Goal: Task Accomplishment & Management: Complete application form

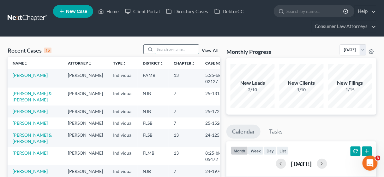
click at [161, 48] on input "search" at bounding box center [177, 49] width 44 height 9
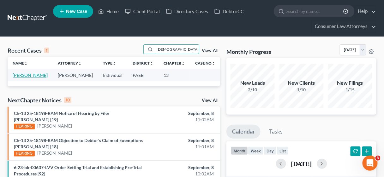
type input "[DEMOGRAPHIC_DATA]"
click at [26, 75] on link "[PERSON_NAME]" at bounding box center [30, 75] width 35 height 5
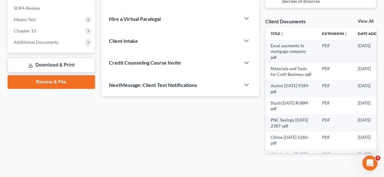
scroll to position [252, 0]
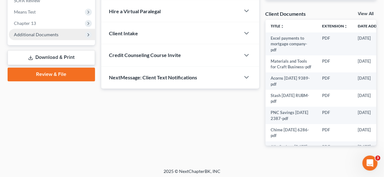
click at [44, 36] on span "Additional Documents" at bounding box center [36, 34] width 44 height 5
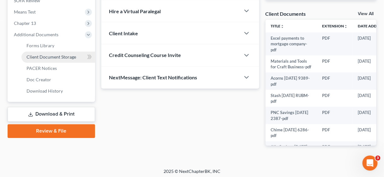
click at [59, 56] on span "Client Document Storage" at bounding box center [52, 57] width 50 height 5
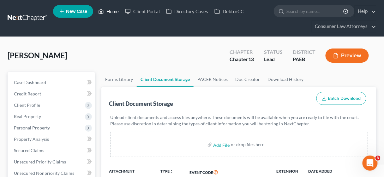
click at [110, 11] on link "Home" at bounding box center [108, 11] width 27 height 11
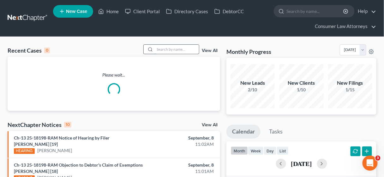
click at [162, 50] on input "search" at bounding box center [177, 49] width 44 height 9
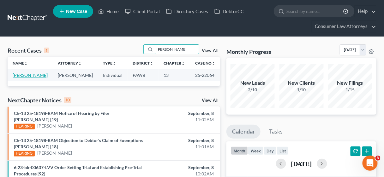
type input "[PERSON_NAME]"
click at [32, 75] on link "[PERSON_NAME]" at bounding box center [30, 75] width 35 height 5
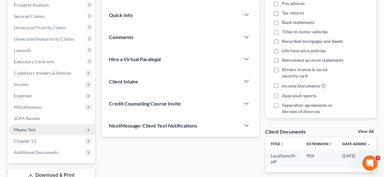
scroll to position [151, 0]
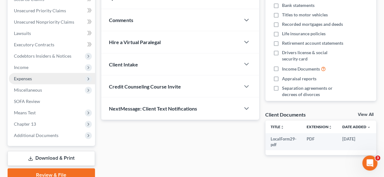
click at [22, 77] on span "Expenses" at bounding box center [23, 78] width 18 height 5
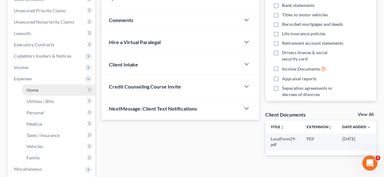
click at [35, 92] on span "Home" at bounding box center [33, 89] width 12 height 5
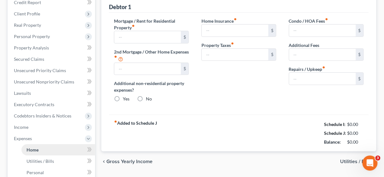
type input "0.00"
radio input "true"
type input "0.00"
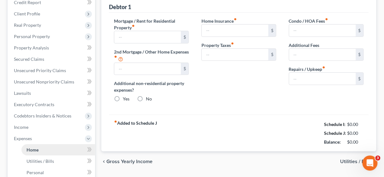
type input "0.00"
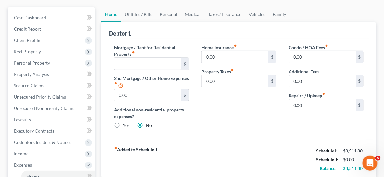
scroll to position [50, 0]
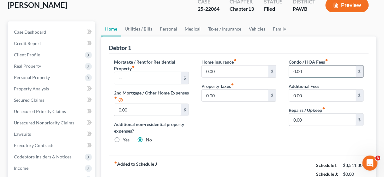
click at [317, 69] on input "0.00" at bounding box center [322, 72] width 67 height 12
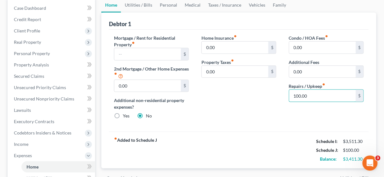
scroll to position [0, 0]
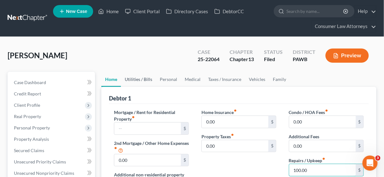
type input "100.00"
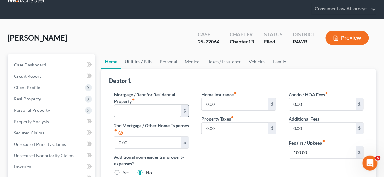
scroll to position [50, 0]
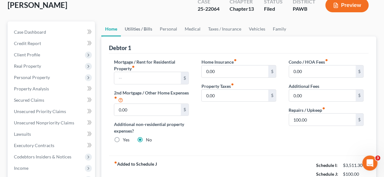
click at [138, 27] on link "Utilities / Bills" at bounding box center [138, 28] width 35 height 15
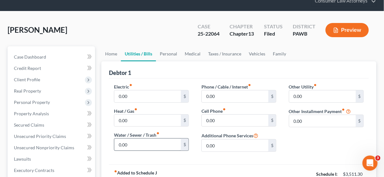
scroll to position [76, 0]
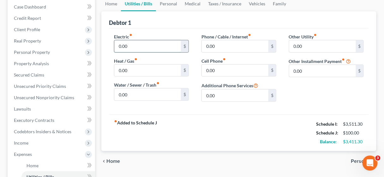
click at [139, 45] on input "0.00" at bounding box center [147, 46] width 67 height 12
drag, startPoint x: 139, startPoint y: 46, endPoint x: 115, endPoint y: 44, distance: 25.0
click at [115, 44] on input "0.00" at bounding box center [147, 46] width 67 height 12
click at [153, 44] on input "0.00" at bounding box center [147, 46] width 67 height 12
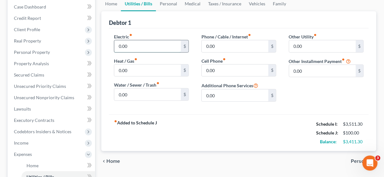
click at [153, 44] on input "0.00" at bounding box center [147, 46] width 67 height 12
drag, startPoint x: 147, startPoint y: 47, endPoint x: 119, endPoint y: 45, distance: 27.5
click at [114, 44] on input "0.00" at bounding box center [147, 46] width 67 height 12
click at [144, 46] on input "0.00" at bounding box center [147, 46] width 67 height 12
drag, startPoint x: 144, startPoint y: 46, endPoint x: 115, endPoint y: 45, distance: 28.4
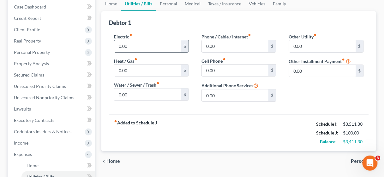
click at [115, 45] on input "0.00" at bounding box center [147, 46] width 67 height 12
type input "400.00"
click at [139, 96] on input "0.00" at bounding box center [147, 95] width 67 height 12
drag, startPoint x: 139, startPoint y: 96, endPoint x: 113, endPoint y: 93, distance: 26.3
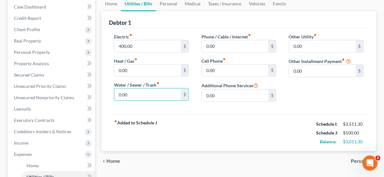
click at [113, 93] on div "Electric fiber_manual_record 400.00 $ Heat / Gas fiber_manual_record 0.00 $ Wat…" at bounding box center [151, 70] width 87 height 74
click at [142, 93] on input "0.00" at bounding box center [147, 95] width 67 height 12
drag, startPoint x: 142, startPoint y: 93, endPoint x: 116, endPoint y: 93, distance: 25.9
click at [116, 93] on input "0.00" at bounding box center [147, 95] width 67 height 12
type input "77.00"
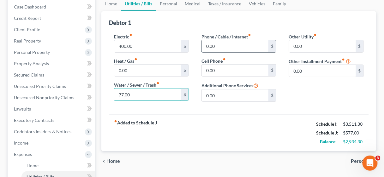
click at [221, 40] on input "0.00" at bounding box center [235, 46] width 67 height 12
click at [229, 46] on input "0.00" at bounding box center [235, 46] width 67 height 12
drag, startPoint x: 229, startPoint y: 46, endPoint x: 200, endPoint y: 46, distance: 29.0
click at [201, 46] on div "Phone / Cable / Internet fiber_manual_record 0.00 $ Cell Phone fiber_manual_rec…" at bounding box center [238, 70] width 87 height 74
click at [220, 45] on input "0.00" at bounding box center [235, 46] width 67 height 12
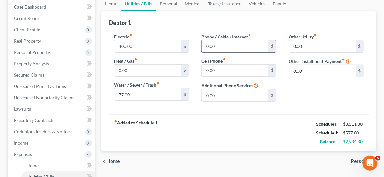
drag, startPoint x: 220, startPoint y: 45, endPoint x: 201, endPoint y: 45, distance: 18.9
click at [202, 45] on input "0.00" at bounding box center [235, 46] width 67 height 12
type input "200.00"
click at [225, 67] on input "0.00" at bounding box center [235, 71] width 67 height 12
click at [226, 72] on input "0.00" at bounding box center [235, 71] width 67 height 12
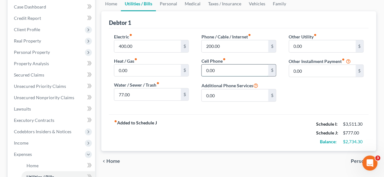
click at [229, 69] on input "0.00" at bounding box center [235, 71] width 67 height 12
click at [308, 46] on input "0.00" at bounding box center [322, 46] width 67 height 12
drag, startPoint x: 308, startPoint y: 46, endPoint x: 293, endPoint y: 45, distance: 15.2
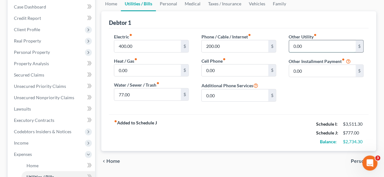
click at [293, 45] on input "0.00" at bounding box center [322, 46] width 67 height 12
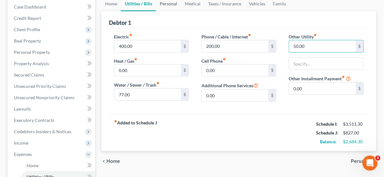
type input "50.00"
click at [162, 3] on link "Personal" at bounding box center [168, 3] width 25 height 15
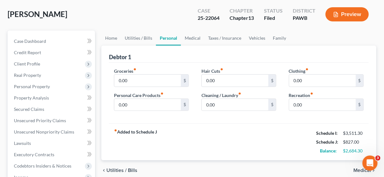
scroll to position [50, 0]
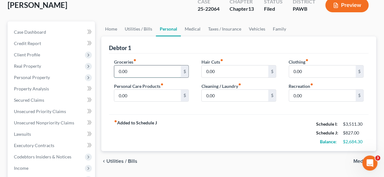
click at [143, 68] on input "0.00" at bounding box center [147, 72] width 67 height 12
drag, startPoint x: 143, startPoint y: 68, endPoint x: 116, endPoint y: 68, distance: 26.5
click at [116, 68] on input "0.00" at bounding box center [147, 72] width 67 height 12
type input "800.00"
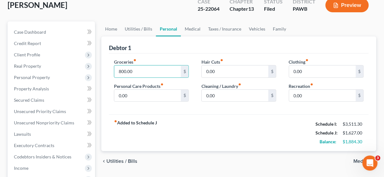
click at [160, 111] on div "Groceries fiber_manual_record 800.00 $ Personal Care Products fiber_manual_reco…" at bounding box center [239, 84] width 260 height 61
click at [143, 97] on input "0.00" at bounding box center [147, 96] width 67 height 12
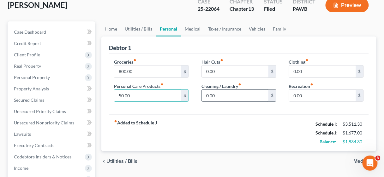
type input "50.00"
click at [227, 98] on input "0.00" at bounding box center [235, 96] width 67 height 12
type input "50.00"
click at [225, 69] on input "0.00" at bounding box center [235, 72] width 67 height 12
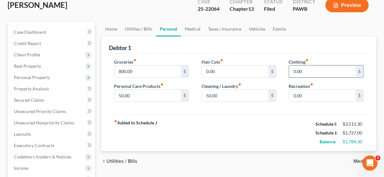
click at [307, 70] on input "0.00" at bounding box center [322, 72] width 67 height 12
click at [218, 69] on input "0.00" at bounding box center [235, 72] width 67 height 12
type input "120.00"
click at [309, 73] on input "0.00" at bounding box center [322, 72] width 67 height 12
click at [191, 28] on link "Medical" at bounding box center [192, 28] width 23 height 15
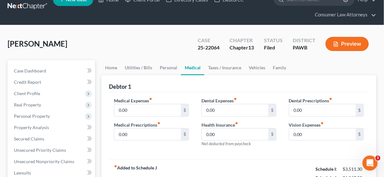
scroll to position [50, 0]
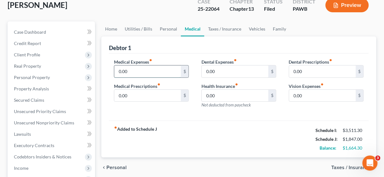
click at [151, 73] on input "0.00" at bounding box center [147, 72] width 67 height 12
click at [150, 73] on input "0.00" at bounding box center [147, 72] width 67 height 12
drag, startPoint x: 150, startPoint y: 73, endPoint x: 111, endPoint y: 70, distance: 39.9
click at [111, 70] on div "Medical Expenses fiber_manual_record 0.00 $ Medical Prescriptions fiber_manual_…" at bounding box center [151, 86] width 87 height 55
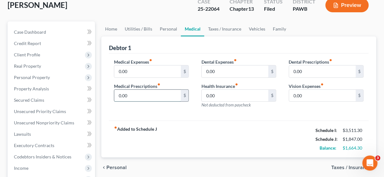
click at [156, 98] on input "0.00" at bounding box center [147, 96] width 67 height 12
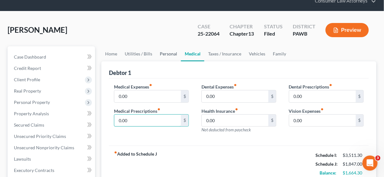
scroll to position [25, 0]
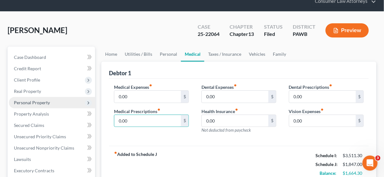
click at [32, 104] on span "Personal Property" at bounding box center [32, 102] width 36 height 5
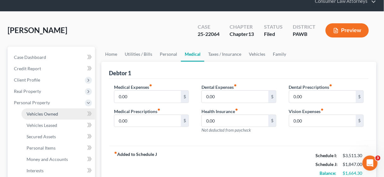
click at [40, 112] on span "Vehicles Owned" at bounding box center [43, 113] width 32 height 5
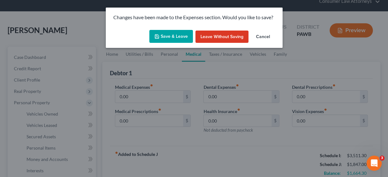
click at [176, 37] on button "Save & Leave" at bounding box center [171, 36] width 44 height 13
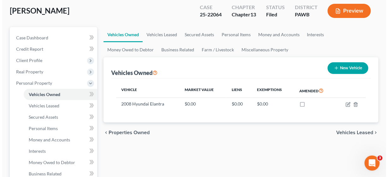
scroll to position [50, 0]
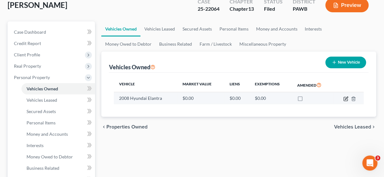
click at [345, 99] on icon "button" at bounding box center [346, 98] width 3 height 3
select select "0"
select select "18"
select select "4"
select select "0"
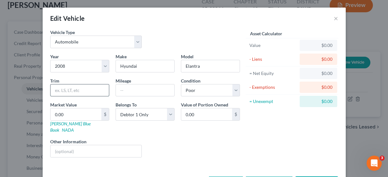
click at [76, 89] on input "text" at bounding box center [79, 91] width 58 height 12
click at [121, 88] on input "text" at bounding box center [145, 91] width 58 height 12
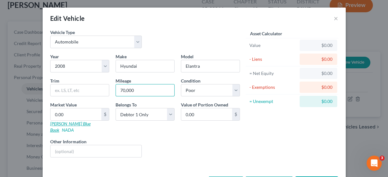
type input "70,000"
click at [65, 121] on link "[PERSON_NAME] Blue Book" at bounding box center [70, 127] width 40 height 12
type input "2"
type input "2.00"
type input "23"
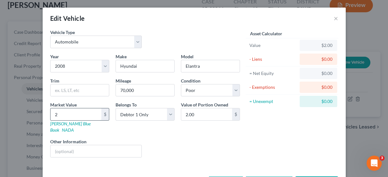
type input "23.00"
type input "233"
type input "233.00"
type input "2336"
type input "2,336.00"
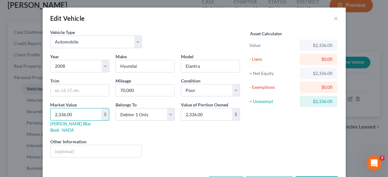
type input "2,336.00"
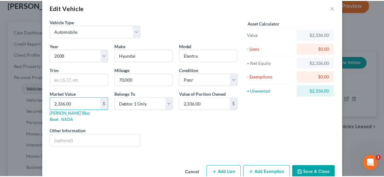
scroll to position [17, 0]
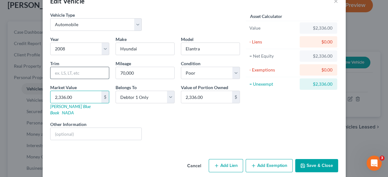
click at [59, 69] on input "text" at bounding box center [79, 73] width 58 height 12
type input "SE"
click at [316, 159] on button "Save & Close" at bounding box center [316, 165] width 43 height 13
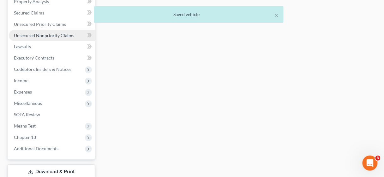
scroll to position [252, 0]
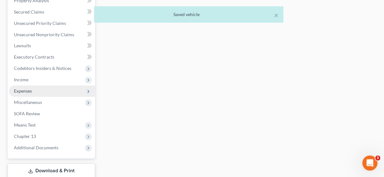
click at [25, 91] on span "Expenses" at bounding box center [23, 91] width 18 height 5
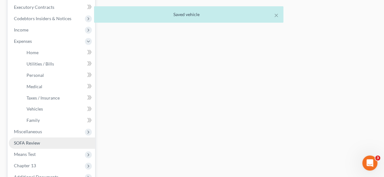
scroll to position [189, 0]
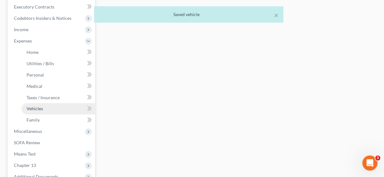
click at [40, 106] on span "Vehicles" at bounding box center [35, 108] width 16 height 5
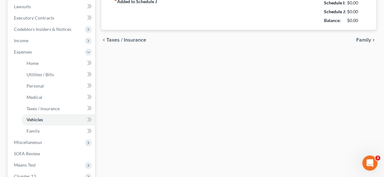
type input "0.00"
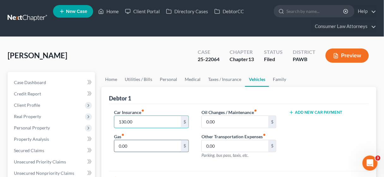
type input "130.00"
click at [145, 144] on input "0.00" at bounding box center [147, 146] width 67 height 12
type input "60.00"
click at [233, 122] on input "0.00" at bounding box center [235, 122] width 67 height 12
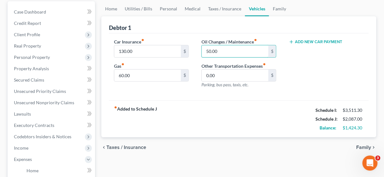
scroll to position [76, 0]
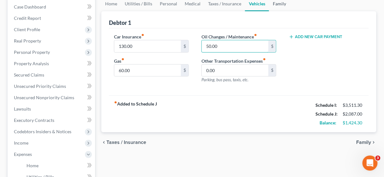
type input "50.00"
click at [277, 3] on link "Family" at bounding box center [279, 3] width 21 height 15
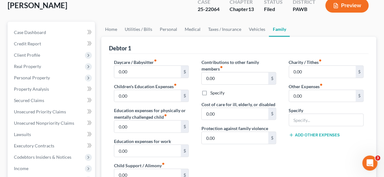
scroll to position [50, 0]
click at [316, 96] on input "0.00" at bounding box center [322, 96] width 67 height 12
drag, startPoint x: 316, startPoint y: 96, endPoint x: 298, endPoint y: 95, distance: 18.0
click at [298, 95] on input "0.00" at bounding box center [322, 96] width 67 height 12
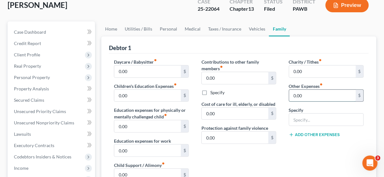
click at [315, 95] on input "0.00" at bounding box center [322, 96] width 67 height 12
drag, startPoint x: 315, startPoint y: 95, endPoint x: 302, endPoint y: 94, distance: 13.0
click at [304, 94] on input "0.00" at bounding box center [322, 96] width 67 height 12
type input "100.00"
click at [318, 114] on input "text" at bounding box center [326, 120] width 74 height 12
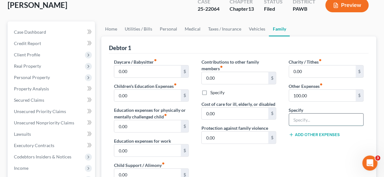
type input "Animal food & care"
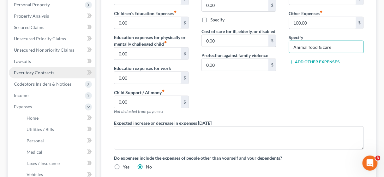
scroll to position [0, 0]
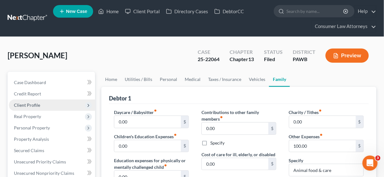
click at [29, 104] on span "Client Profile" at bounding box center [27, 105] width 26 height 5
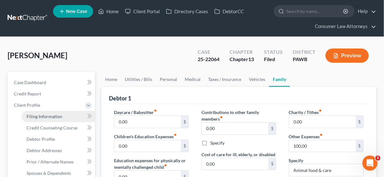
click at [41, 115] on span "Filing Information" at bounding box center [45, 116] width 36 height 5
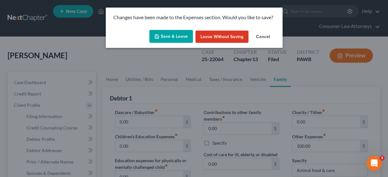
click at [172, 32] on button "Save & Leave" at bounding box center [171, 36] width 44 height 13
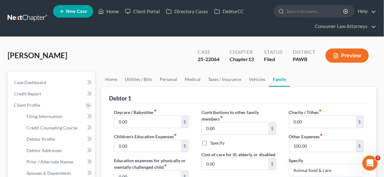
select select "1"
select select "0"
select select "3"
select select "69"
select select "28"
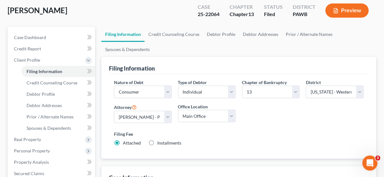
scroll to position [50, 0]
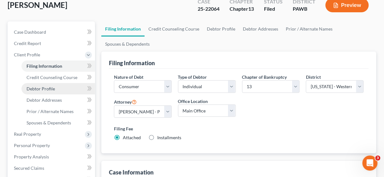
click at [43, 90] on span "Debtor Profile" at bounding box center [41, 88] width 28 height 5
select select "1"
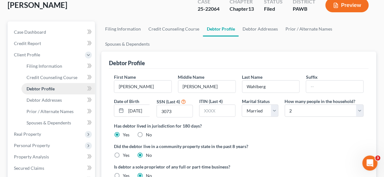
scroll to position [33, 0]
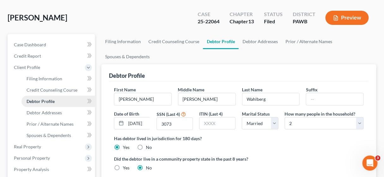
radio input "true"
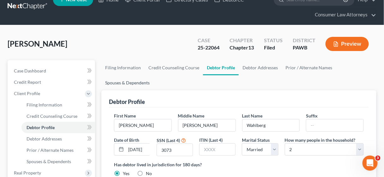
scroll to position [25, 0]
